Goal: Information Seeking & Learning: Learn about a topic

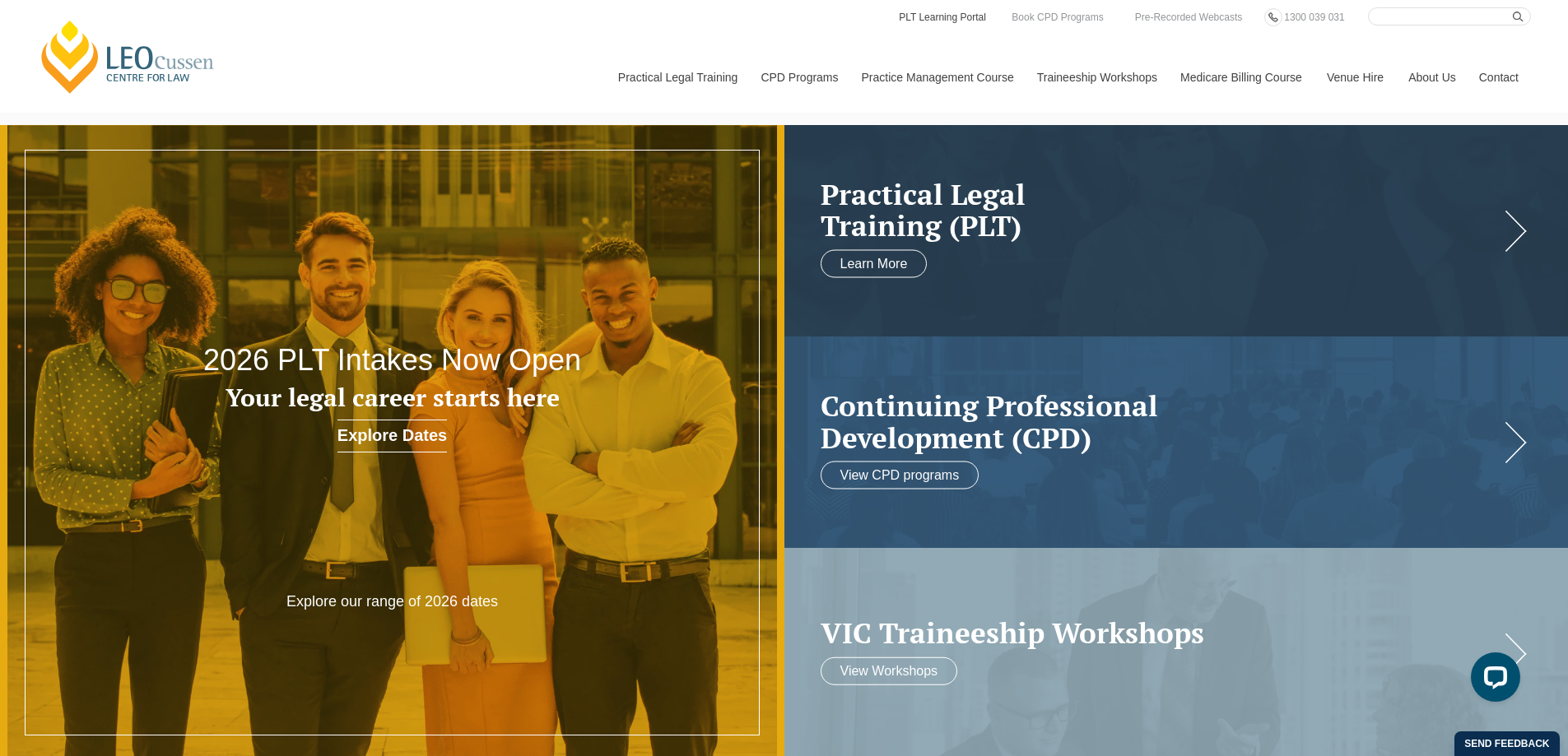
click at [920, 11] on link "PLT Learning Portal" at bounding box center [943, 17] width 91 height 18
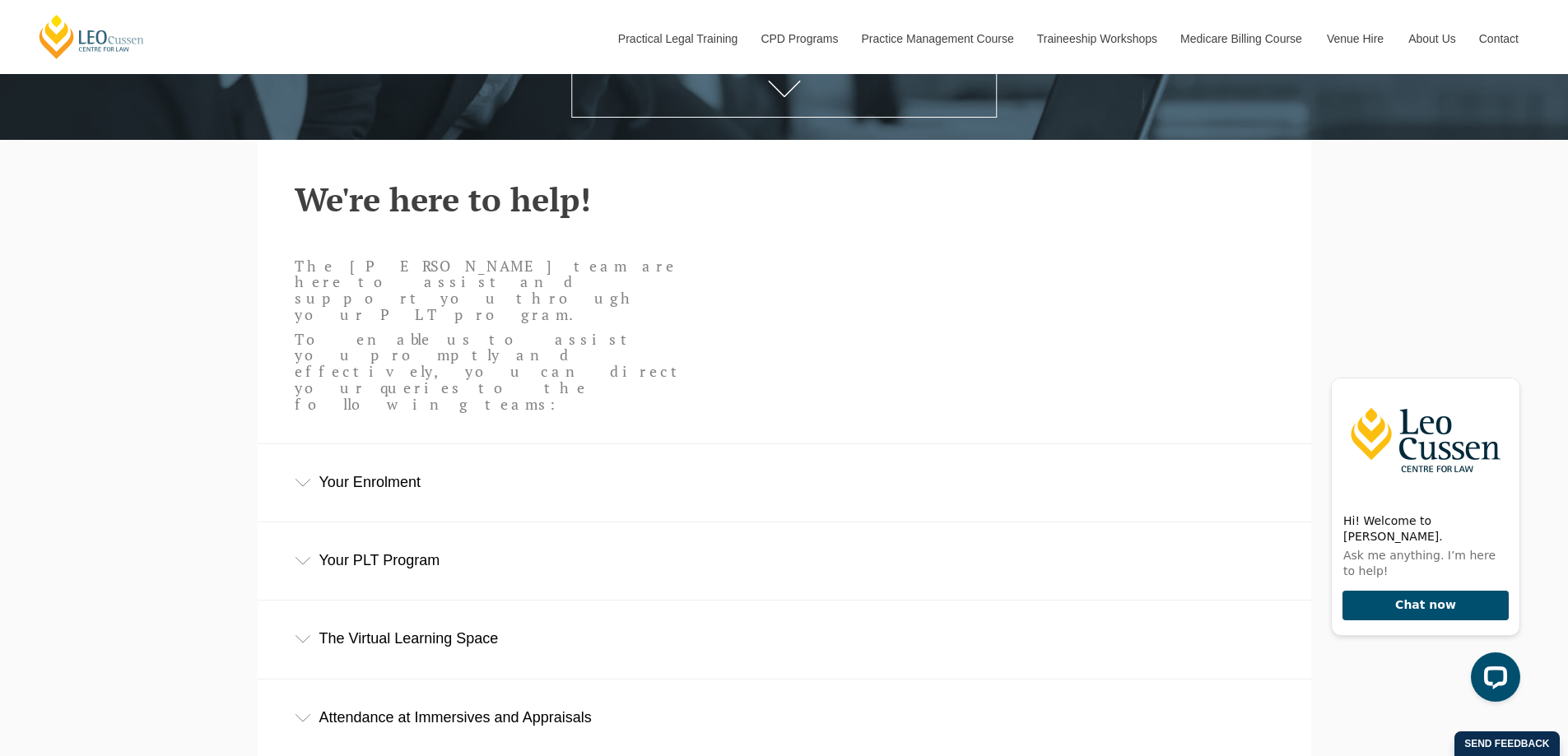
scroll to position [493, 0]
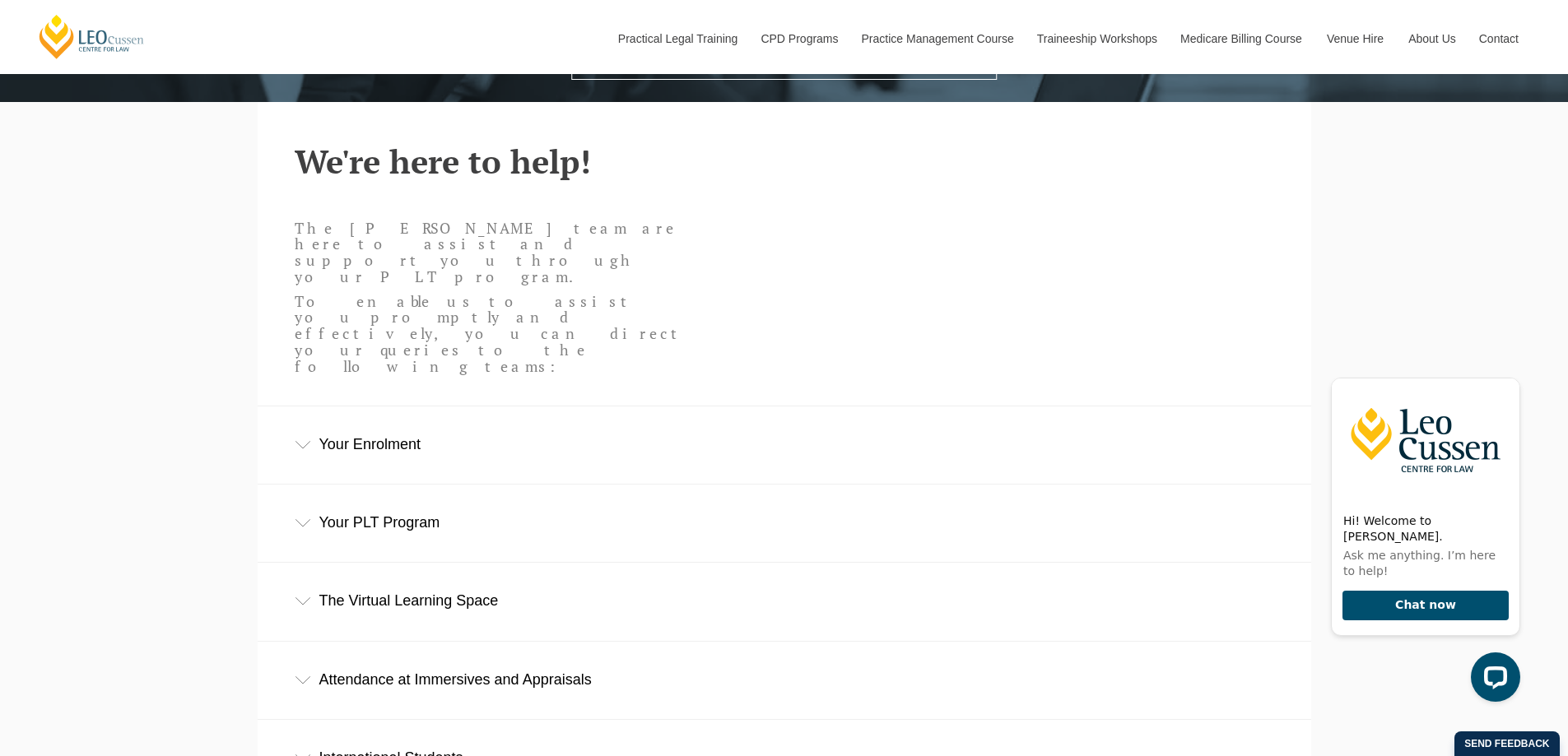
click at [485, 407] on div "Your Enrolment" at bounding box center [785, 445] width 1054 height 77
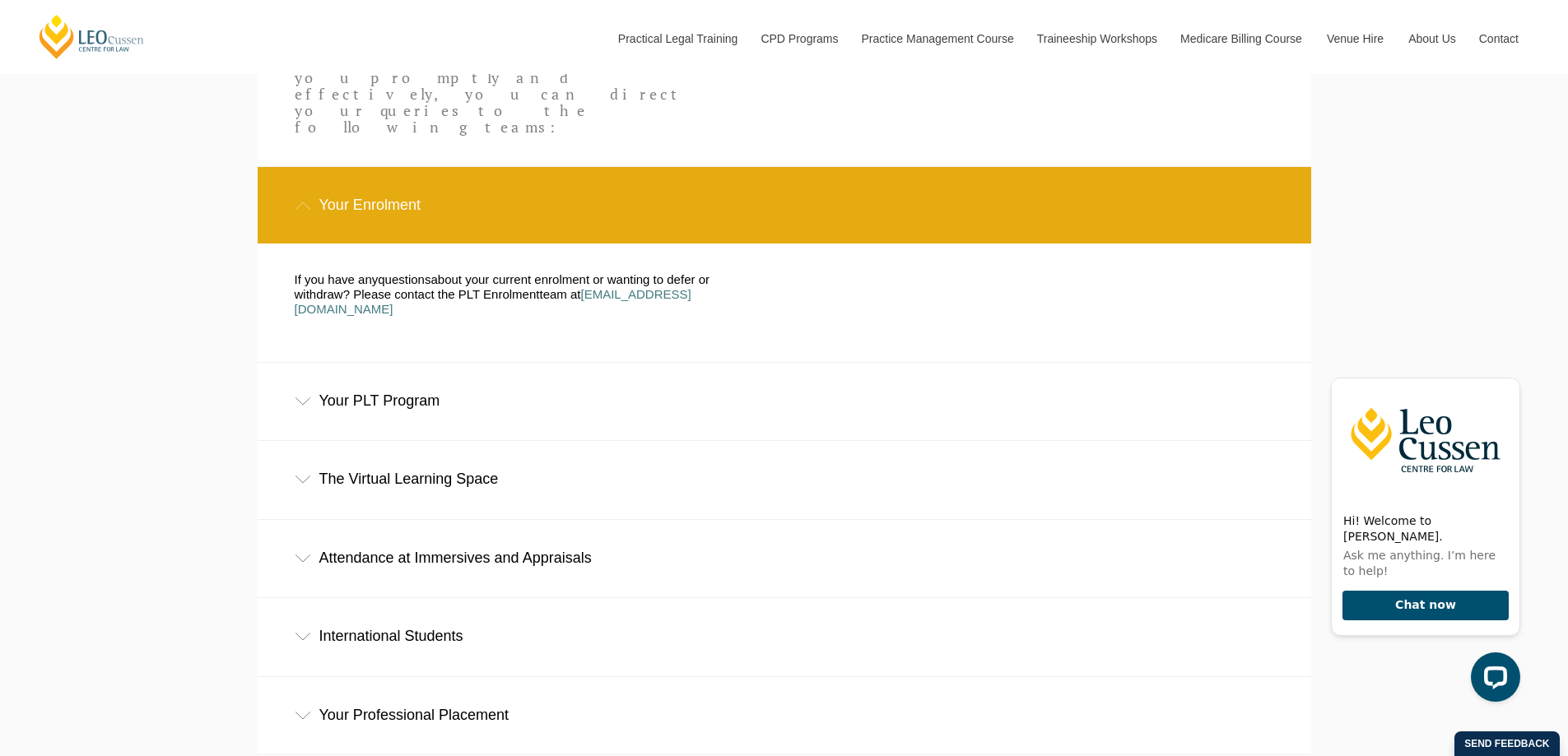
scroll to position [740, 0]
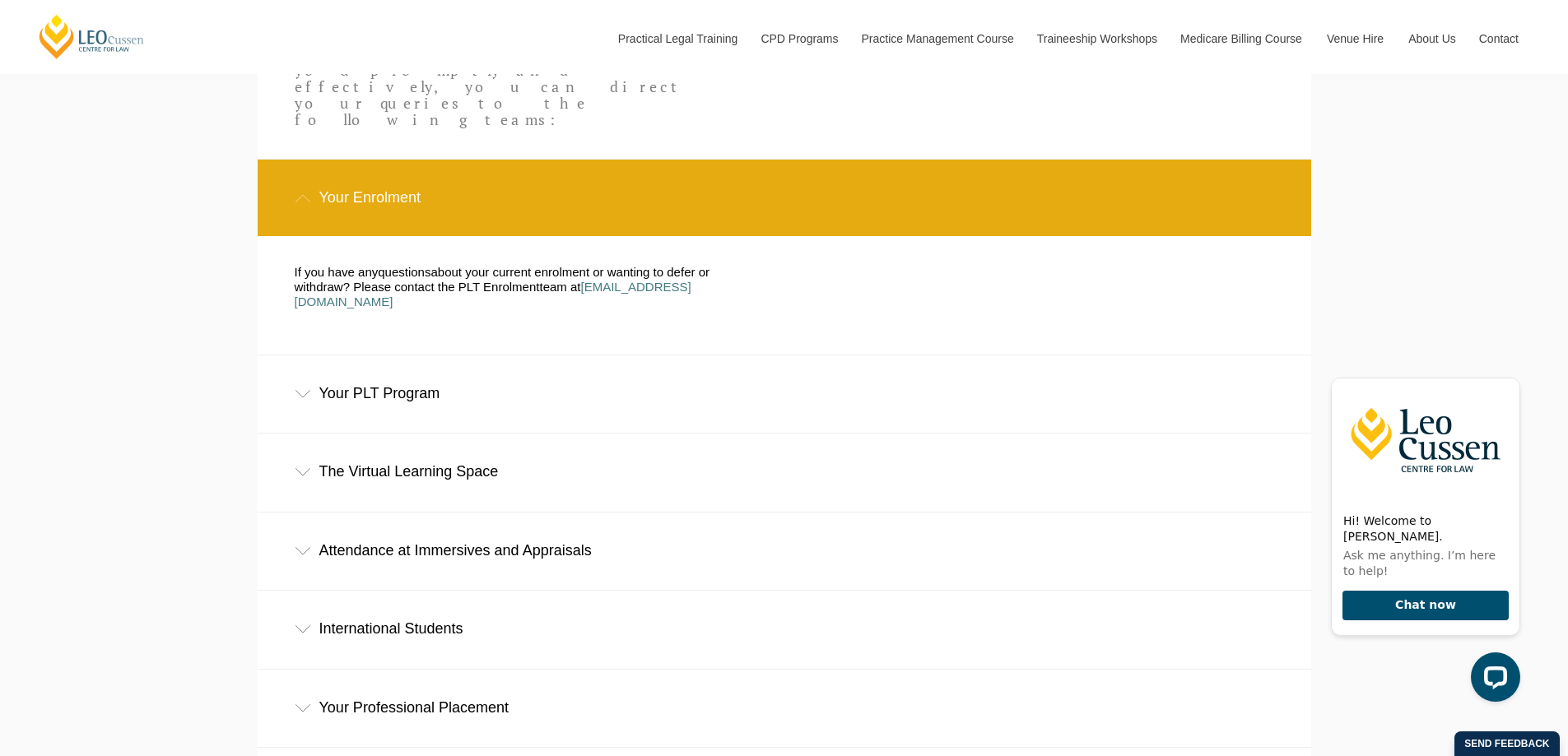
click at [650, 355] on div "Your PLT Program" at bounding box center [785, 394] width 1054 height 77
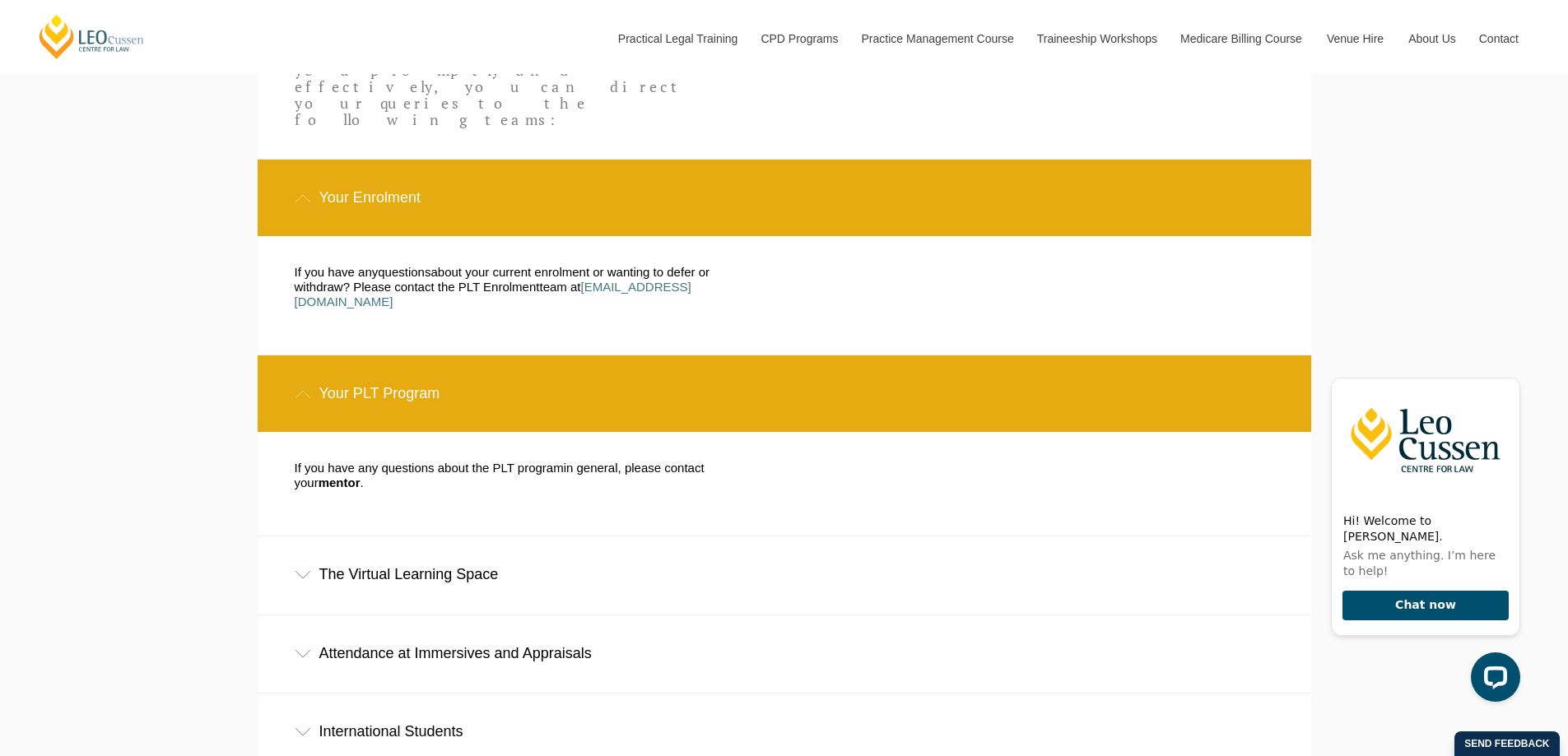
click at [724, 615] on div "Attendance at Immersives and Appraisals" at bounding box center [785, 654] width 1054 height 77
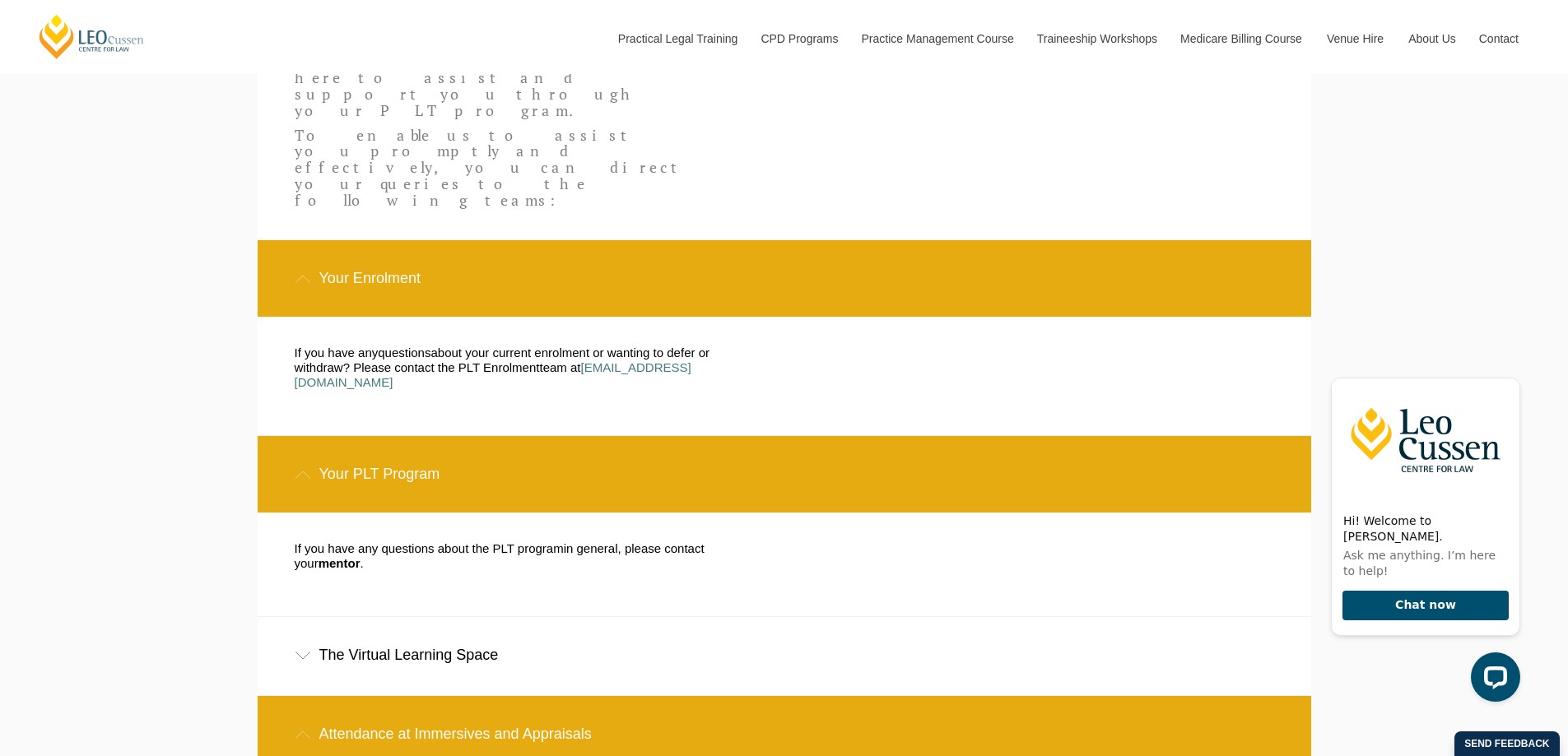
scroll to position [659, 0]
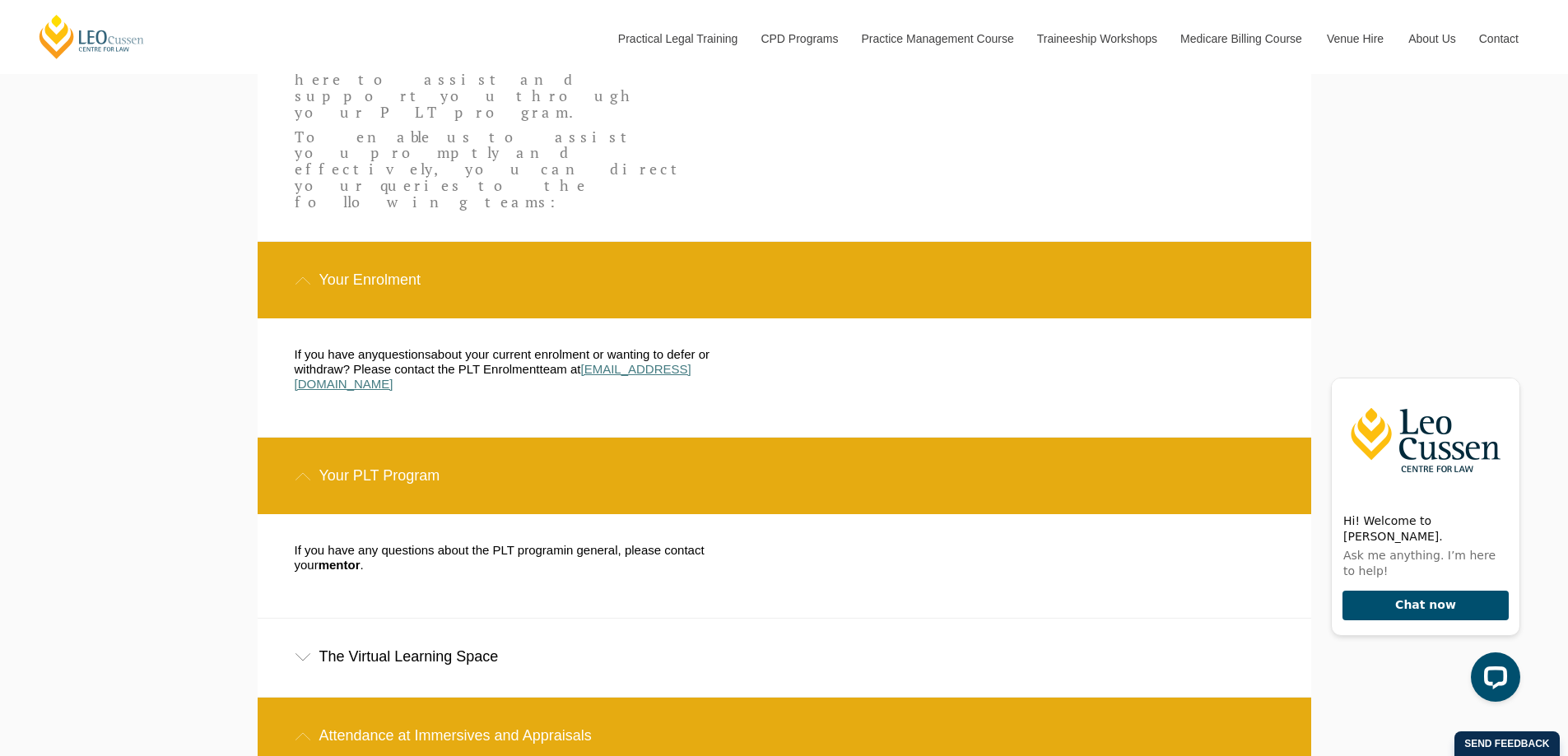
click at [626, 362] on span "[EMAIL_ADDRESS][DOMAIN_NAME]" at bounding box center [492, 376] width 397 height 29
